Goal: Navigation & Orientation: Find specific page/section

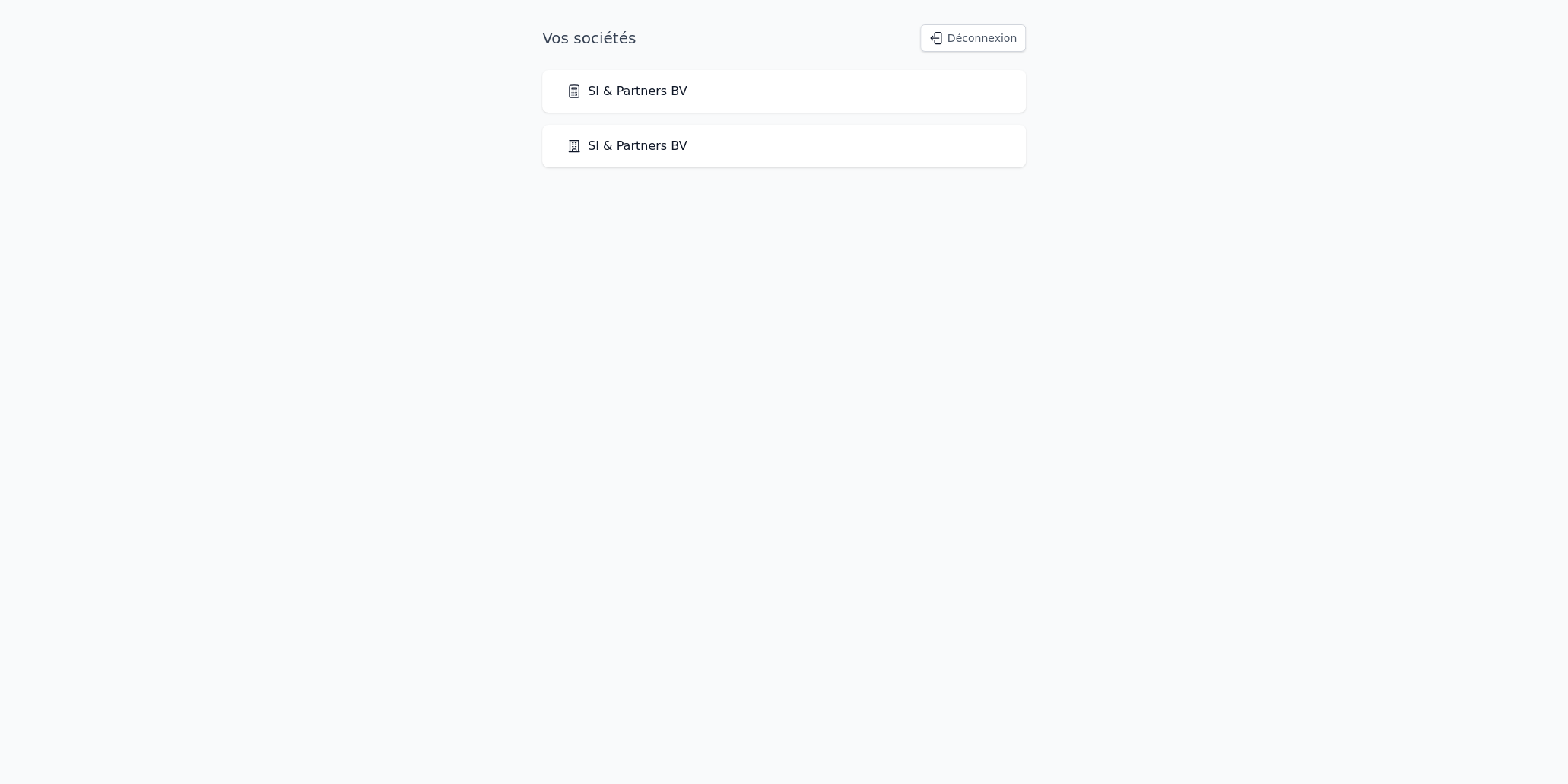
click at [635, 149] on link "SI & Partners BV" at bounding box center [627, 146] width 121 height 18
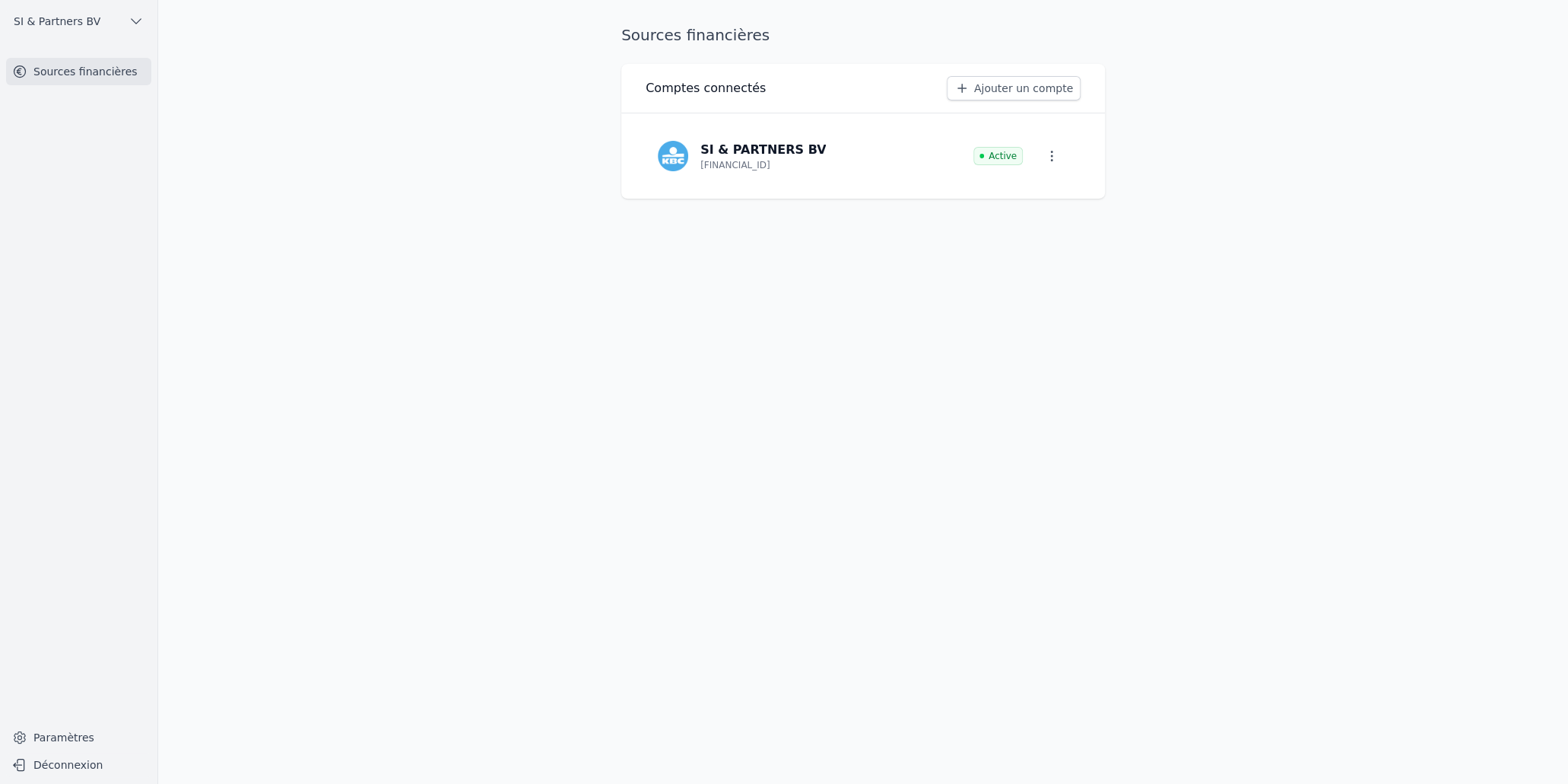
click at [46, 26] on span "SI & Partners BV" at bounding box center [56, 21] width 87 height 15
click at [64, 51] on span "SI & Partners BV" at bounding box center [105, 54] width 87 height 15
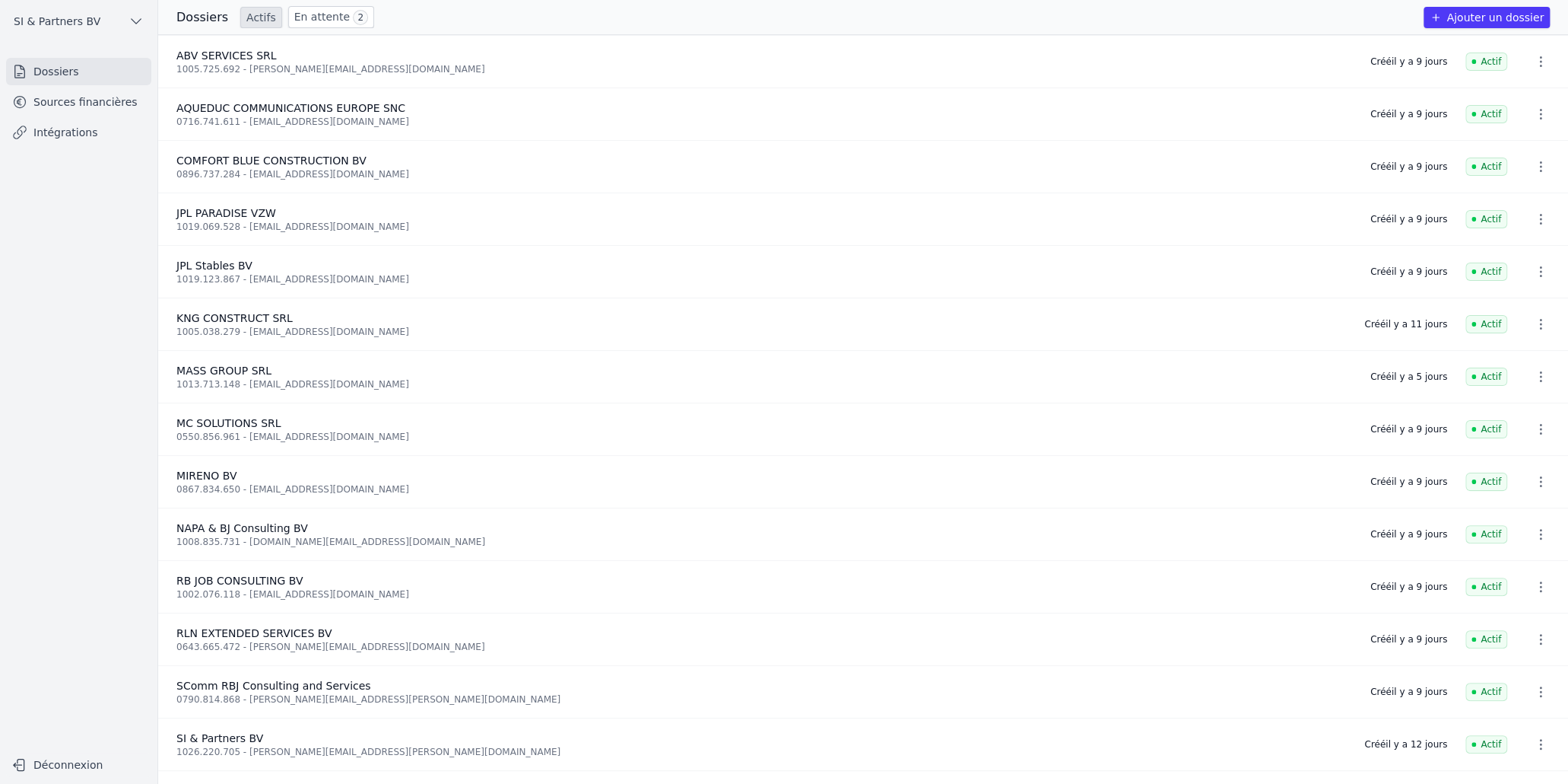
click at [310, 16] on link "En attente 2" at bounding box center [331, 16] width 86 height 22
